Goal: Find specific page/section: Find specific page/section

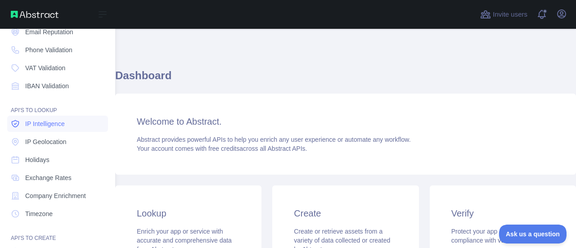
scroll to position [69, 0]
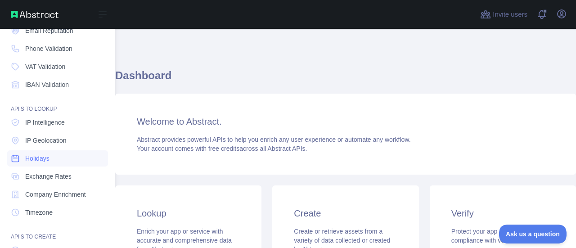
click at [47, 163] on link "Holidays" at bounding box center [57, 158] width 101 height 16
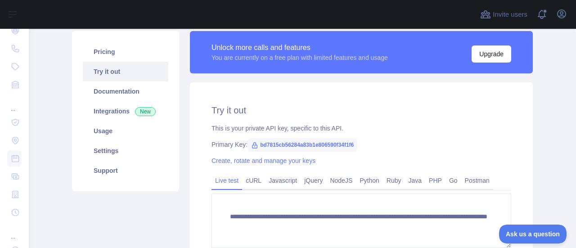
scroll to position [65, 0]
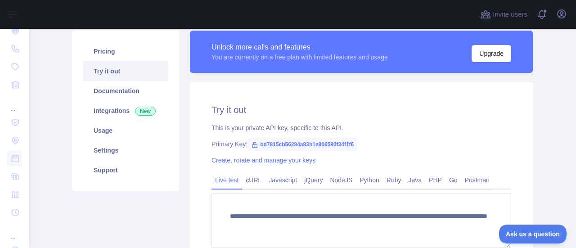
click at [294, 143] on span "bd7815cb56284a83b1e806590f34f1f6" at bounding box center [303, 145] width 110 height 14
copy span "bd7815cb56284a83b1e806590f34f1f6"
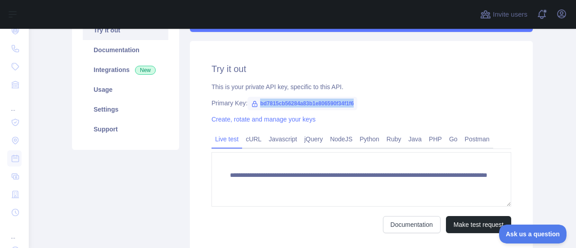
scroll to position [178, 0]
